Goal: Information Seeking & Learning: Learn about a topic

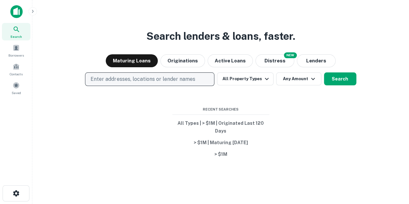
click at [183, 77] on p "Enter addresses, locations or lender names" at bounding box center [142, 79] width 104 height 8
type input "**********"
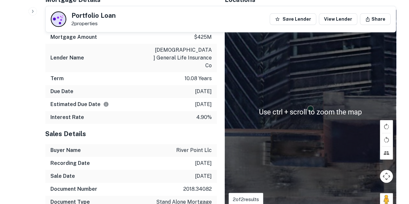
scroll to position [388, 0]
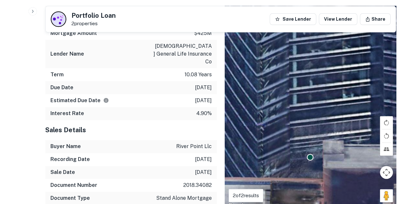
drag, startPoint x: 313, startPoint y: 92, endPoint x: 312, endPoint y: 155, distance: 62.4
click at [312, 148] on div "To activate drag with keyboard, press Alt + Enter. Once in keyboard drag state,…" at bounding box center [310, 108] width 172 height 204
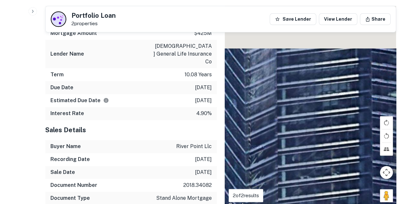
drag, startPoint x: 347, startPoint y: 115, endPoint x: 344, endPoint y: 200, distance: 84.7
click at [344, 200] on div "To activate drag with keyboard, press Alt + Enter. Once in keyboard drag state,…" at bounding box center [310, 108] width 172 height 204
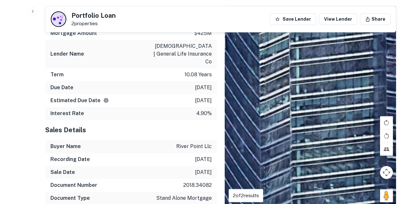
drag, startPoint x: 313, startPoint y: 115, endPoint x: 337, endPoint y: 219, distance: 107.1
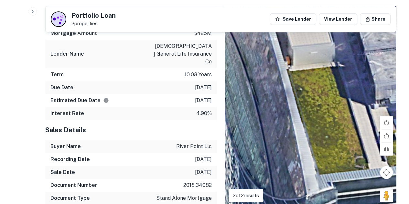
drag, startPoint x: 311, startPoint y: 114, endPoint x: 225, endPoint y: 219, distance: 135.7
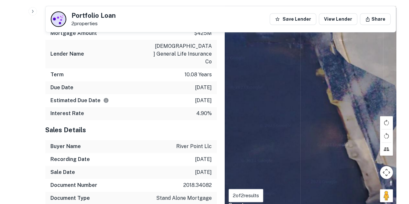
drag, startPoint x: 326, startPoint y: 88, endPoint x: 267, endPoint y: 88, distance: 59.4
click at [345, 111] on div "To activate drag with keyboard, press Alt + Enter. Once in keyboard drag state,…" at bounding box center [310, 108] width 172 height 204
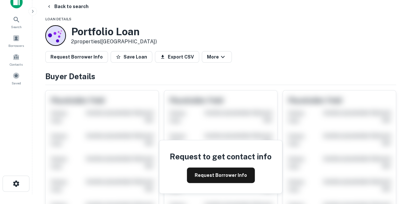
scroll to position [0, 0]
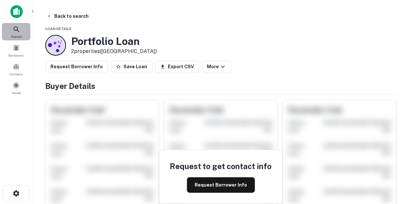
click at [25, 25] on div "Search" at bounding box center [16, 31] width 28 height 17
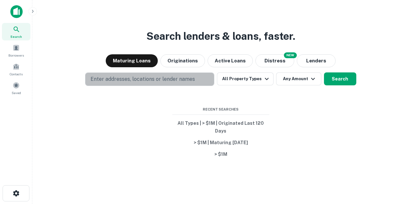
click at [140, 78] on p "Enter addresses, locations or lender names" at bounding box center [142, 79] width 104 height 8
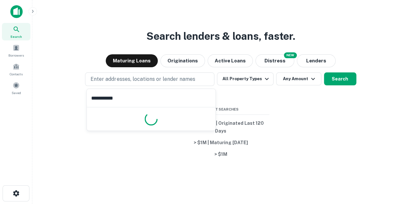
type input "**********"
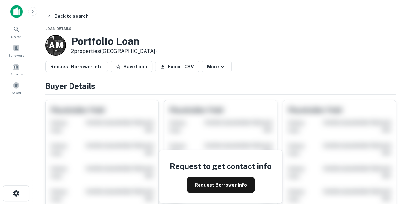
click at [20, 13] on img at bounding box center [16, 11] width 12 height 13
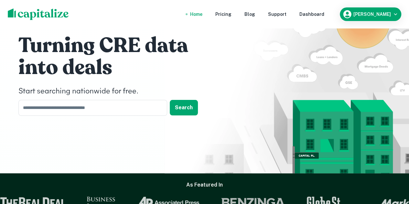
click at [260, 18] on nav "Home Pricing Blog Support Dashboard" at bounding box center [257, 14] width 155 height 14
click at [255, 16] on div "Blog" at bounding box center [249, 14] width 11 height 7
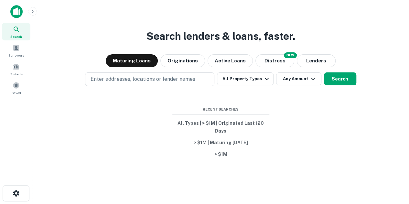
click at [11, 185] on div at bounding box center [16, 184] width 32 height 1
click at [12, 190] on icon "button" at bounding box center [16, 193] width 8 height 8
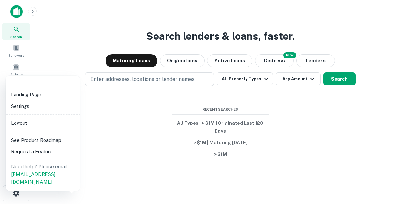
click at [57, 105] on li "Settings" at bounding box center [42, 106] width 69 height 12
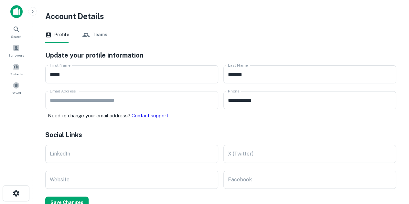
click at [97, 47] on div "**********" at bounding box center [216, 203] width 358 height 320
click at [97, 40] on button "Teams" at bounding box center [94, 35] width 25 height 16
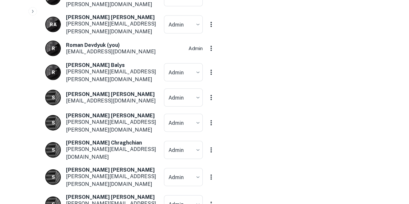
scroll to position [3159, 0]
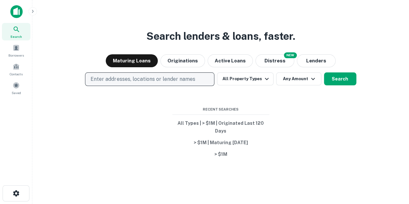
click at [120, 78] on p "Enter addresses, locations or lender names" at bounding box center [142, 79] width 104 height 8
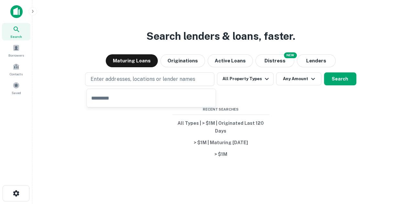
click at [251, 54] on div "Maturing Loans Originations Active Loans NEW Distress Lenders" at bounding box center [220, 60] width 366 height 13
click at [255, 56] on div "NEW Distress" at bounding box center [274, 60] width 39 height 13
click at [255, 62] on button "Distress" at bounding box center [274, 60] width 39 height 13
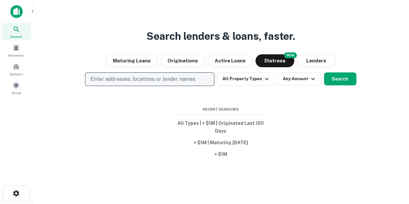
click at [171, 75] on button "Enter addresses, locations or lender names" at bounding box center [149, 79] width 129 height 14
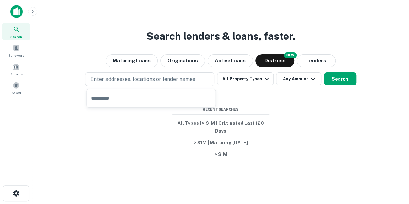
click at [184, 70] on div "Search lenders & loans, faster. Maturing Loans Originations Active Loans NEW Di…" at bounding box center [220, 118] width 366 height 204
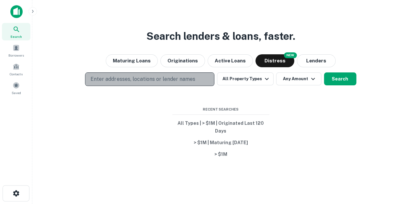
click at [179, 81] on p "Enter addresses, locations or lender names" at bounding box center [142, 79] width 104 height 8
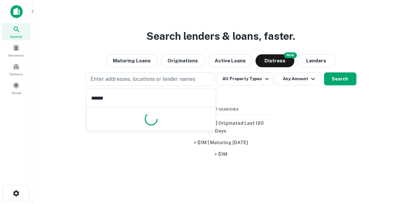
type input "*******"
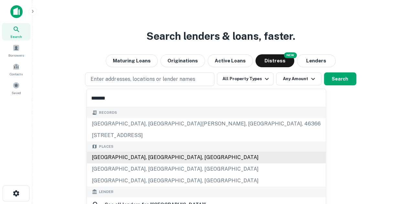
click at [158, 155] on div "Detroit, MI, USA" at bounding box center [206, 157] width 239 height 12
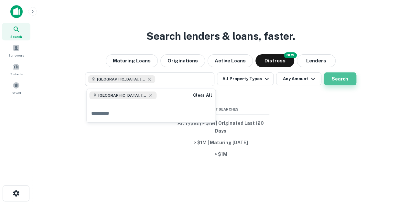
click at [342, 80] on button "Search" at bounding box center [340, 78] width 32 height 13
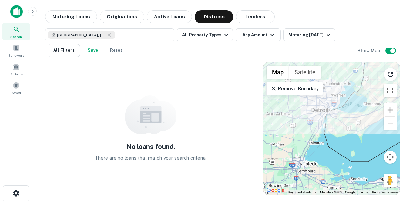
click at [298, 92] on div "Remove Boundary" at bounding box center [294, 89] width 57 height 14
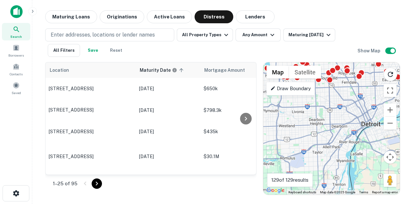
drag, startPoint x: 323, startPoint y: 119, endPoint x: 341, endPoint y: 164, distance: 48.1
click at [342, 164] on div "To activate drag with keyboard, press Alt + Enter. Once in keyboard drag state,…" at bounding box center [332, 128] width 137 height 132
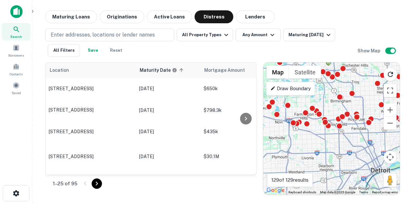
click at [341, 173] on div "To activate drag with keyboard, press Alt + Enter. Once in keyboard drag state,…" at bounding box center [332, 128] width 137 height 132
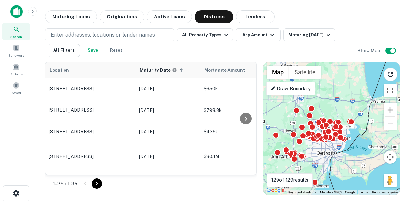
drag, startPoint x: 322, startPoint y: 140, endPoint x: 321, endPoint y: 85, distance: 55.3
click at [325, 96] on div "To activate drag with keyboard, press Alt + Enter. Once in keyboard drag state,…" at bounding box center [332, 128] width 137 height 132
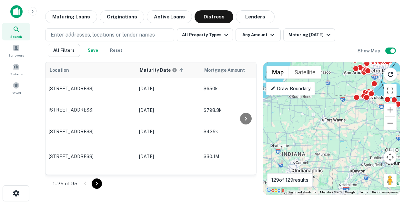
drag, startPoint x: 343, startPoint y: 128, endPoint x: 387, endPoint y: 151, distance: 49.7
click at [387, 151] on div "To activate drag with keyboard, press Alt + Enter. Once in keyboard drag state,…" at bounding box center [332, 128] width 137 height 132
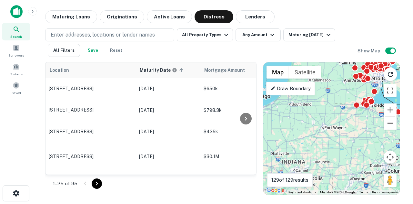
drag, startPoint x: 360, startPoint y: 122, endPoint x: 391, endPoint y: 120, distance: 30.7
click at [391, 120] on div "To activate drag with keyboard, press Alt + Enter. Once in keyboard drag state,…" at bounding box center [332, 128] width 137 height 132
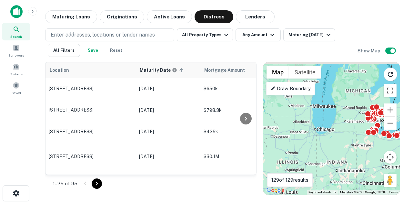
drag, startPoint x: 345, startPoint y: 122, endPoint x: 304, endPoint y: 140, distance: 45.4
click at [304, 140] on div "To activate drag with keyboard, press Alt + Enter. Once in keyboard drag state,…" at bounding box center [332, 128] width 137 height 132
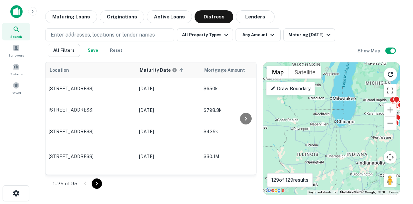
drag, startPoint x: 326, startPoint y: 135, endPoint x: 351, endPoint y: 126, distance: 26.3
click at [351, 126] on div "To activate drag with keyboard, press Alt + Enter. Once in keyboard drag state,…" at bounding box center [332, 128] width 137 height 132
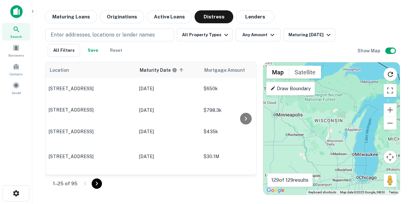
drag, startPoint x: 331, startPoint y: 137, endPoint x: 349, endPoint y: 177, distance: 44.1
click at [349, 177] on div "To activate drag with keyboard, press Alt + Enter. Once in keyboard drag state,…" at bounding box center [332, 128] width 137 height 132
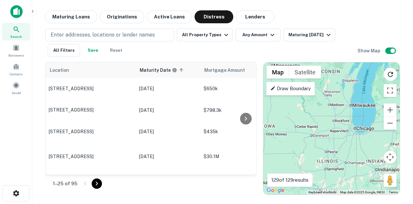
drag, startPoint x: 346, startPoint y: 161, endPoint x: 333, endPoint y: 105, distance: 57.8
click at [340, 107] on div "To activate drag with keyboard, press Alt + Enter. Once in keyboard drag state,…" at bounding box center [332, 128] width 137 height 132
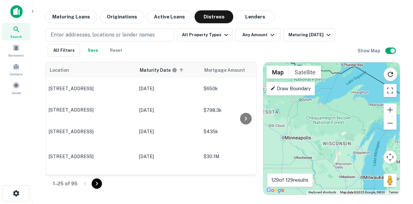
drag, startPoint x: 333, startPoint y: 105, endPoint x: 347, endPoint y: 181, distance: 76.8
click at [347, 181] on div "To activate drag with keyboard, press Alt + Enter. Once in keyboard drag state,…" at bounding box center [332, 128] width 137 height 132
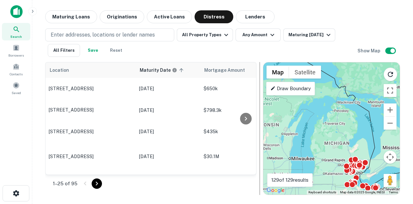
drag, startPoint x: 333, startPoint y: 152, endPoint x: 262, endPoint y: 108, distance: 83.0
click at [262, 108] on div "Location Maturity Date sorted ascending Mortgage Amount Borrower Lender Purpose…" at bounding box center [222, 126] width 355 height 138
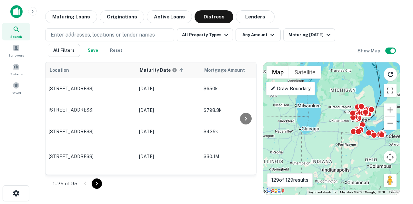
drag, startPoint x: 332, startPoint y: 155, endPoint x: 337, endPoint y: 121, distance: 34.5
click at [337, 121] on div "To activate drag with keyboard, press Alt + Enter. Once in keyboard drag state,…" at bounding box center [332, 128] width 137 height 132
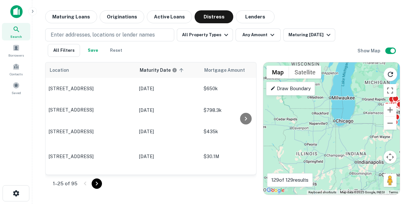
drag, startPoint x: 309, startPoint y: 124, endPoint x: 343, endPoint y: 115, distance: 35.6
click at [343, 115] on div "To activate drag with keyboard, press Alt + Enter. Once in keyboard drag state,…" at bounding box center [332, 128] width 137 height 132
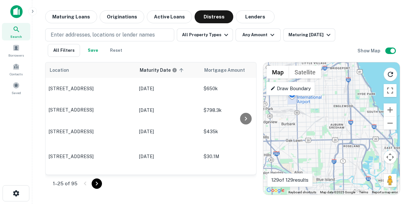
drag, startPoint x: 358, startPoint y: 122, endPoint x: 360, endPoint y: 144, distance: 22.7
click at [360, 144] on div "To activate drag with keyboard, press Alt + Enter. Once in keyboard drag state,…" at bounding box center [332, 128] width 137 height 132
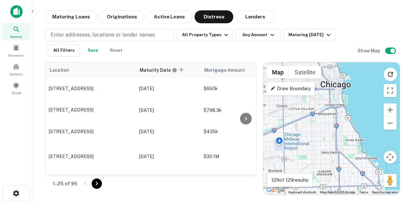
drag, startPoint x: 329, startPoint y: 132, endPoint x: 350, endPoint y: 133, distance: 21.0
click at [350, 133] on div "To activate drag with keyboard, press Alt + Enter. Once in keyboard drag state,…" at bounding box center [332, 128] width 137 height 132
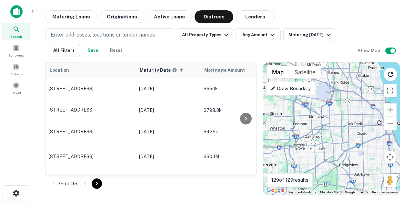
click at [345, 144] on div "To activate drag with keyboard, press Alt + Enter. Once in keyboard drag state,…" at bounding box center [332, 128] width 137 height 132
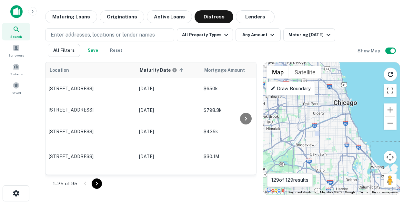
drag, startPoint x: 330, startPoint y: 131, endPoint x: 286, endPoint y: 111, distance: 48.6
click at [286, 111] on div "To activate drag with keyboard, press Alt + Enter. Once in keyboard drag state,…" at bounding box center [332, 128] width 137 height 132
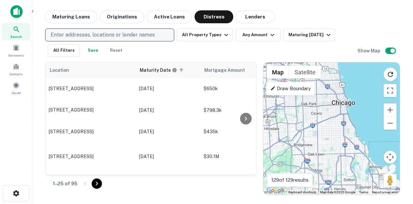
click at [130, 32] on p "Enter addresses, locations or lender names" at bounding box center [103, 35] width 104 height 8
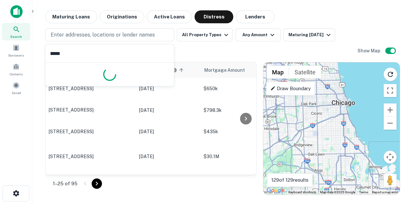
type input "******"
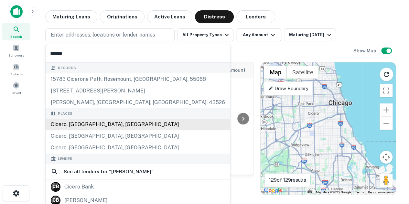
click at [118, 124] on div "Cicero, [GEOGRAPHIC_DATA], [GEOGRAPHIC_DATA]" at bounding box center [138, 125] width 184 height 12
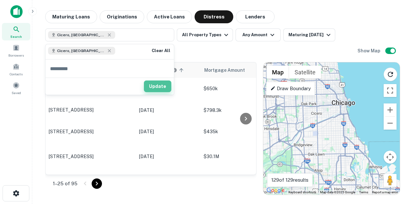
click at [155, 92] on button "Update" at bounding box center [157, 86] width 27 height 12
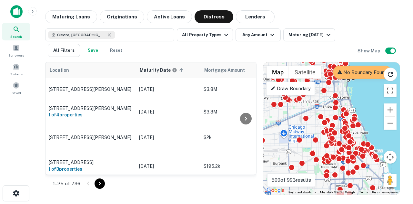
drag, startPoint x: 347, startPoint y: 146, endPoint x: 313, endPoint y: 83, distance: 71.7
click at [313, 83] on div "To activate drag with keyboard, press Alt + Enter. Once in keyboard drag state,…" at bounding box center [332, 128] width 137 height 132
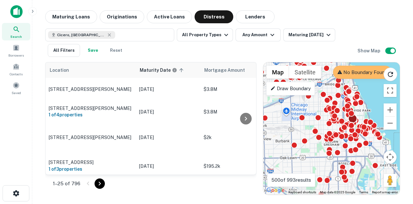
click at [353, 118] on div at bounding box center [353, 118] width 9 height 9
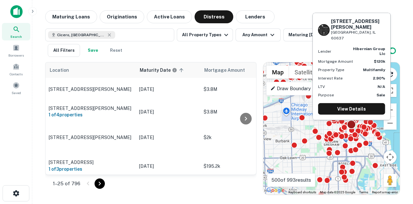
click at [354, 125] on div at bounding box center [351, 124] width 9 height 9
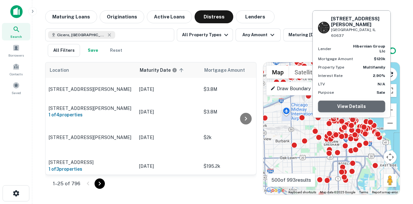
click at [355, 111] on link "View Details" at bounding box center [351, 106] width 67 height 12
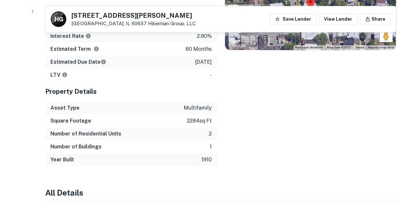
scroll to position [334, 0]
drag, startPoint x: 161, startPoint y: 15, endPoint x: 72, endPoint y: 17, distance: 88.5
click at [72, 17] on h5 "[STREET_ADDRESS][PERSON_NAME]" at bounding box center [133, 15] width 124 height 6
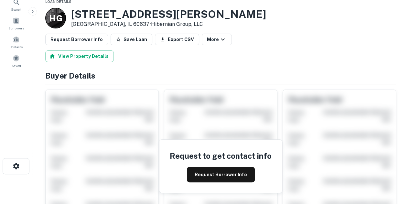
scroll to position [0, 0]
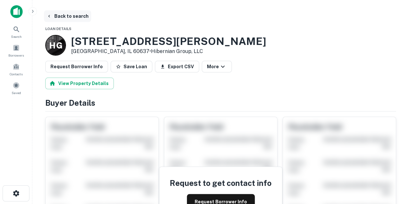
click at [73, 20] on button "Back to search" at bounding box center [67, 16] width 47 height 12
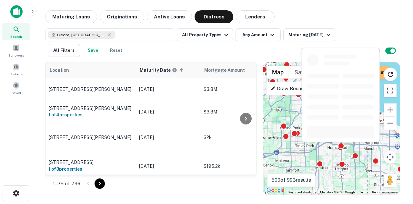
drag, startPoint x: 349, startPoint y: 176, endPoint x: 337, endPoint y: 140, distance: 38.6
click at [337, 140] on body "Search Borrowers Contacts Saved Maturing Loans Originations Active Loans Distre…" at bounding box center [206, 102] width 413 height 204
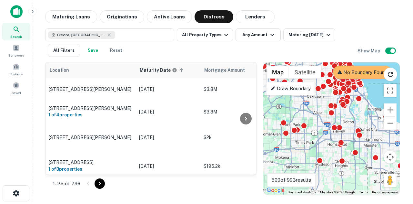
drag, startPoint x: 269, startPoint y: 47, endPoint x: 268, endPoint y: 75, distance: 28.1
click at [268, 58] on div "Maturing Loans Originations Active Loans Distress Lenders Cicero, [GEOGRAPHIC_D…" at bounding box center [222, 102] width 355 height 184
click at [367, 23] on div "Maturing Loans Originations Active Loans Distress Lenders" at bounding box center [222, 16] width 355 height 13
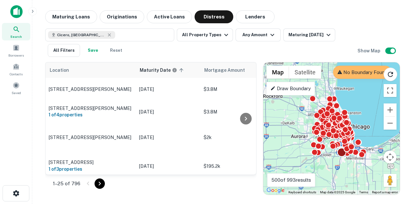
drag, startPoint x: 317, startPoint y: 121, endPoint x: 339, endPoint y: 148, distance: 34.6
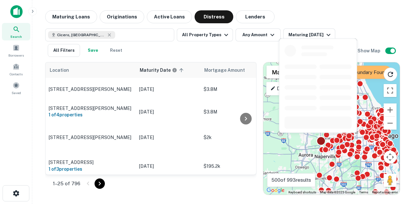
drag, startPoint x: 288, startPoint y: 120, endPoint x: 318, endPoint y: 141, distance: 37.3
click at [318, 141] on div "To activate drag with keyboard, press Alt + Enter. Once in keyboard drag state,…" at bounding box center [332, 128] width 137 height 132
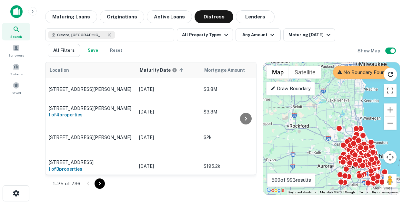
drag, startPoint x: 300, startPoint y: 130, endPoint x: 331, endPoint y: 152, distance: 38.0
click at [331, 152] on div "To activate drag with keyboard, press Alt + Enter. Once in keyboard drag state,…" at bounding box center [332, 128] width 137 height 132
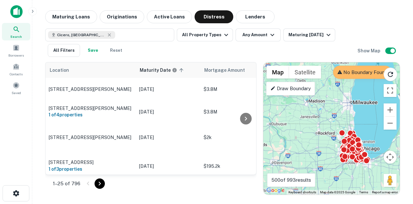
drag, startPoint x: 295, startPoint y: 128, endPoint x: 338, endPoint y: 125, distance: 43.4
click at [343, 128] on div "To activate drag with keyboard, press Alt + Enter. Once in keyboard drag state,…" at bounding box center [332, 128] width 137 height 132
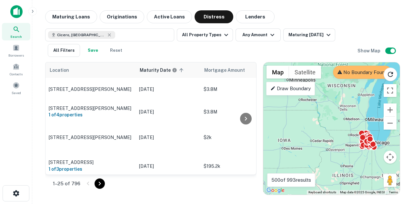
drag, startPoint x: 306, startPoint y: 132, endPoint x: 331, endPoint y: 136, distance: 26.1
click at [331, 136] on div "To activate drag with keyboard, press Alt + Enter. Once in keyboard drag state,…" at bounding box center [332, 128] width 137 height 132
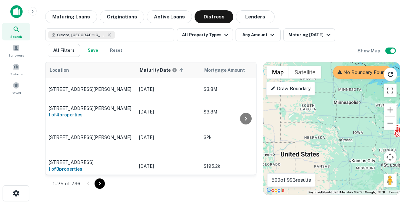
drag, startPoint x: 301, startPoint y: 135, endPoint x: 372, endPoint y: 132, distance: 71.5
click at [372, 132] on div "To activate drag with keyboard, press Alt + Enter. Once in keyboard drag state,…" at bounding box center [332, 128] width 137 height 132
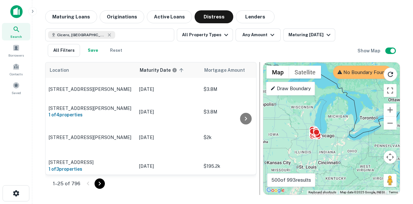
drag, startPoint x: 348, startPoint y: 139, endPoint x: 262, endPoint y: 141, distance: 85.3
click at [262, 141] on div "Location Maturity Date sorted ascending Mortgage Amount Borrower Lender Purpose…" at bounding box center [222, 126] width 355 height 138
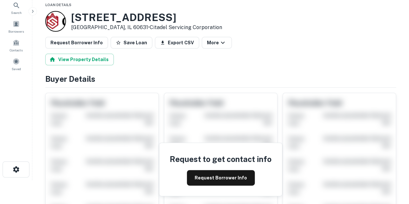
scroll to position [32, 0]
